Goal: Task Accomplishment & Management: Use online tool/utility

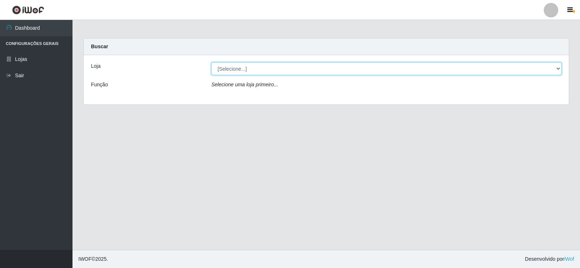
click at [556, 69] on select "[Selecione...] SuperFácil Atacado - [GEOGRAPHIC_DATA]" at bounding box center [386, 68] width 350 height 13
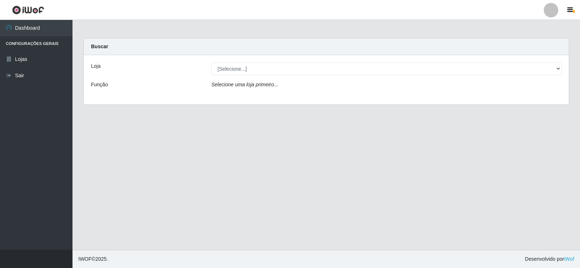
click at [436, 97] on div "Loja [Selecione...] SuperFácil Atacado - Nova Betânia Função Selecione uma loja…" at bounding box center [326, 79] width 485 height 49
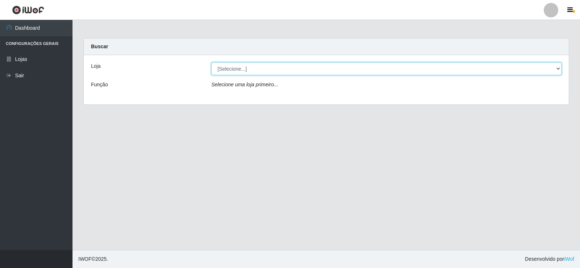
click at [444, 68] on select "[Selecione...] SuperFácil Atacado - [GEOGRAPHIC_DATA]" at bounding box center [386, 68] width 350 height 13
select select "504"
click at [211, 62] on select "[Selecione...] SuperFácil Atacado - [GEOGRAPHIC_DATA]" at bounding box center [386, 68] width 350 height 13
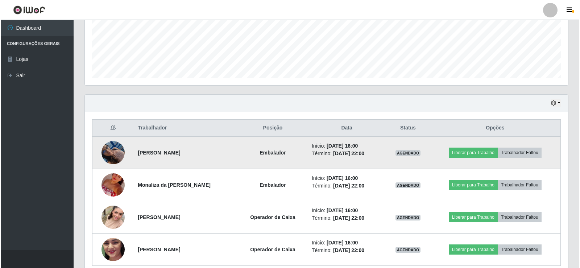
scroll to position [213, 0]
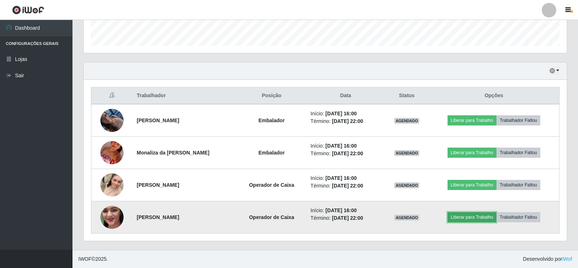
click at [470, 217] on button "Liberar para Trabalho" at bounding box center [471, 217] width 49 height 10
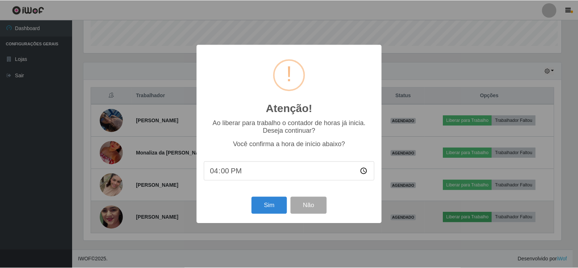
scroll to position [150, 479]
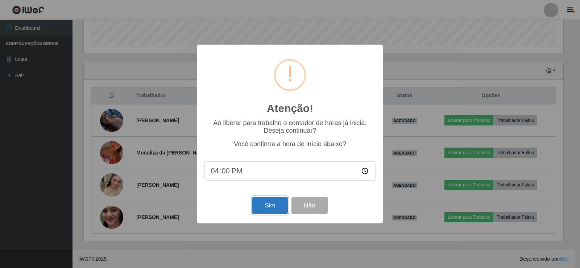
click at [271, 205] on button "Sim" at bounding box center [269, 205] width 35 height 17
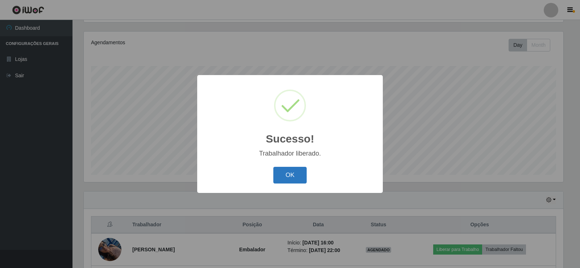
click at [301, 176] on button "OK" at bounding box center [290, 175] width 34 height 17
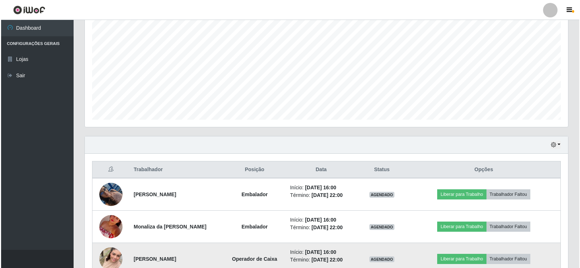
scroll to position [213, 0]
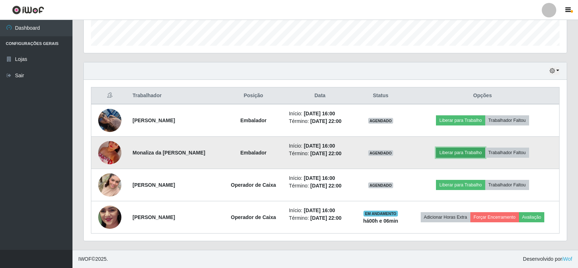
click at [463, 151] on button "Liberar para Trabalho" at bounding box center [460, 152] width 49 height 10
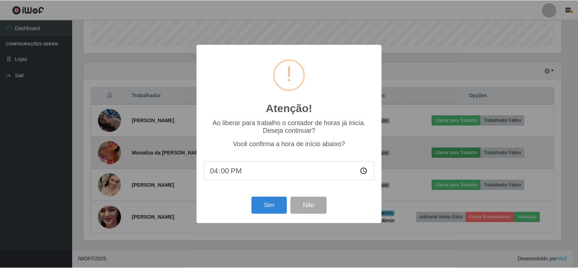
scroll to position [150, 479]
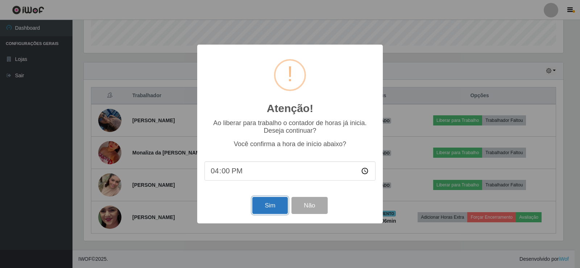
click at [279, 200] on button "Sim" at bounding box center [269, 205] width 35 height 17
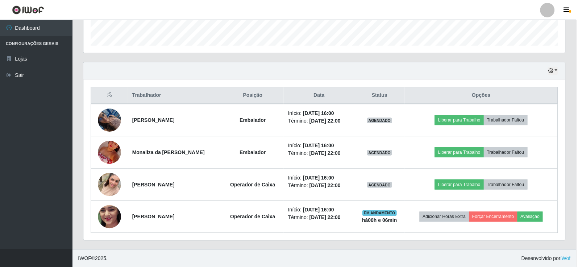
scroll to position [84, 0]
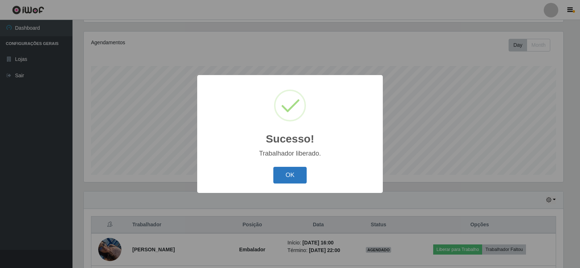
click at [282, 179] on button "OK" at bounding box center [290, 175] width 34 height 17
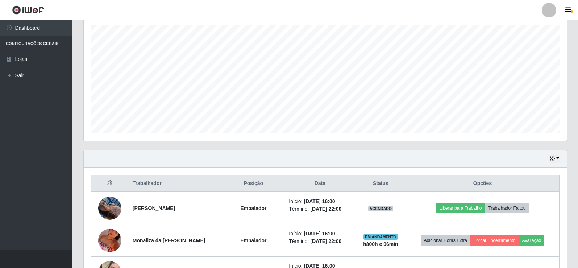
scroll to position [213, 0]
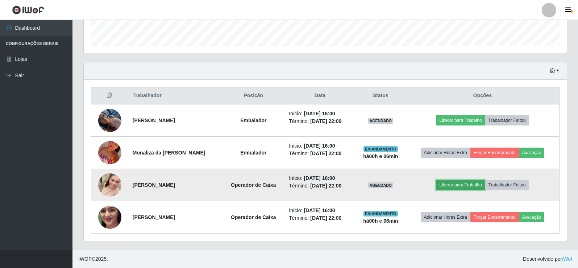
click at [463, 185] on button "Liberar para Trabalho" at bounding box center [460, 185] width 49 height 10
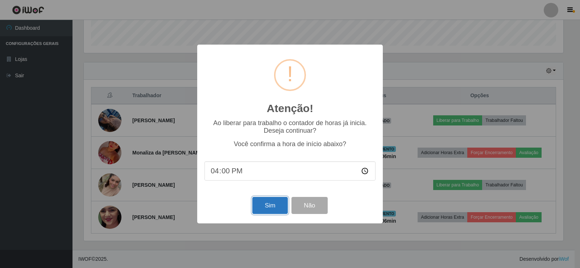
click at [260, 212] on button "Sim" at bounding box center [269, 205] width 35 height 17
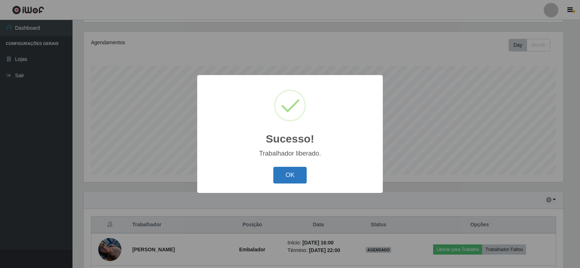
click at [281, 169] on button "OK" at bounding box center [290, 175] width 34 height 17
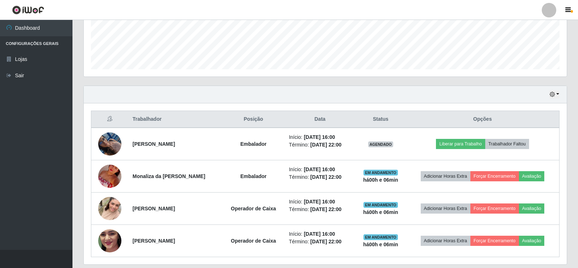
scroll to position [177, 0]
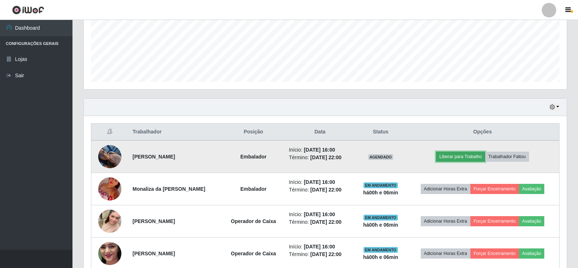
click at [458, 159] on button "Liberar para Trabalho" at bounding box center [460, 156] width 49 height 10
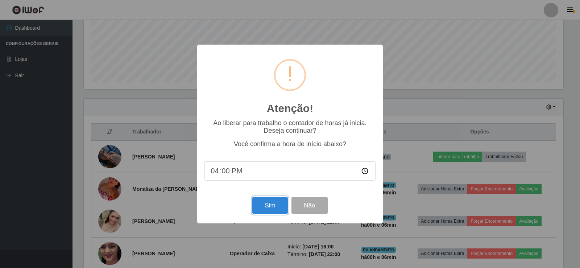
click at [262, 209] on button "Sim" at bounding box center [269, 205] width 35 height 17
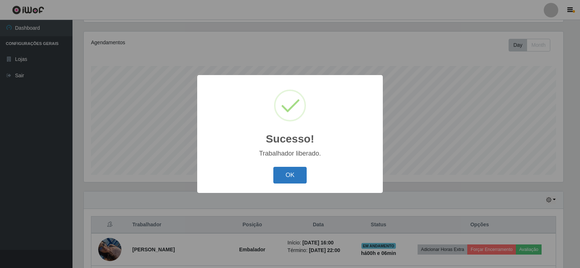
click at [302, 170] on button "OK" at bounding box center [290, 175] width 34 height 17
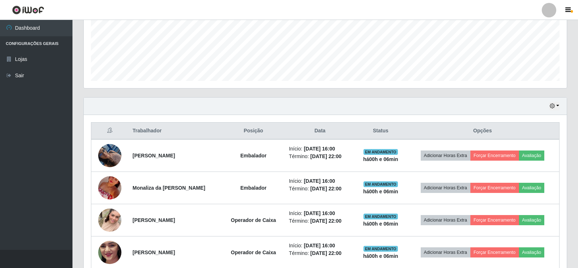
scroll to position [213, 0]
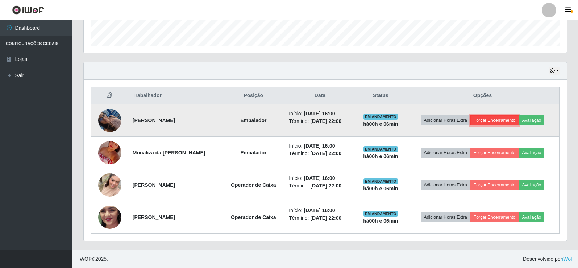
click at [492, 120] on button "Forçar Encerramento" at bounding box center [494, 120] width 49 height 10
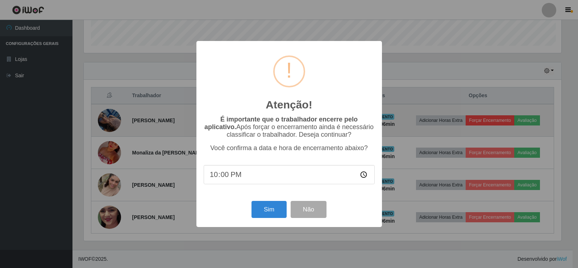
scroll to position [0, 0]
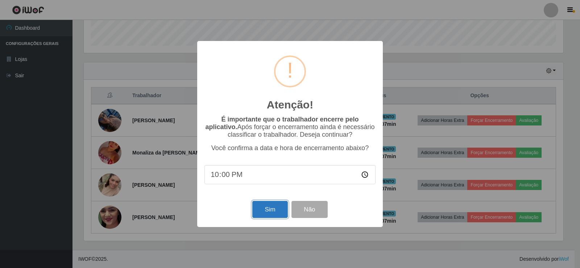
click at [268, 213] on button "Sim" at bounding box center [269, 209] width 35 height 17
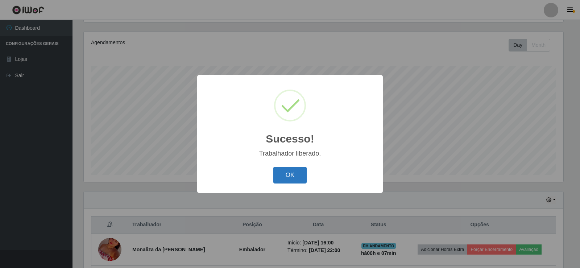
click at [293, 176] on button "OK" at bounding box center [290, 175] width 34 height 17
